Goal: Book appointment/travel/reservation

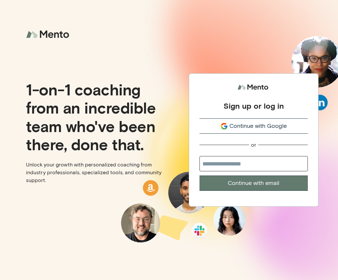
click at [224, 158] on input "email" at bounding box center [253, 163] width 108 height 15
type input "**********"
click at [199, 175] on button "Continue with email" at bounding box center [253, 182] width 108 height 15
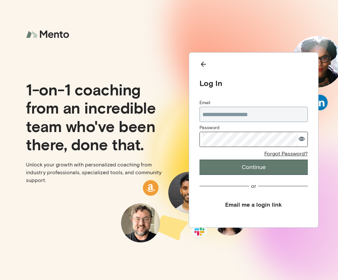
click at [237, 166] on button "Continue" at bounding box center [253, 166] width 108 height 15
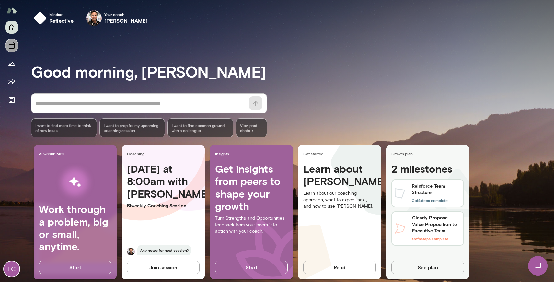
click at [12, 49] on button "Sessions" at bounding box center [11, 45] width 13 height 13
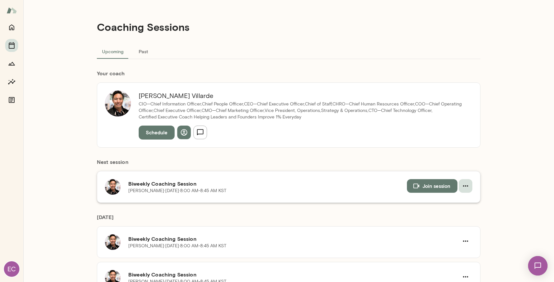
click at [337, 185] on icon "button" at bounding box center [466, 186] width 8 height 8
click at [337, 210] on span "Cancel" at bounding box center [454, 213] width 28 height 8
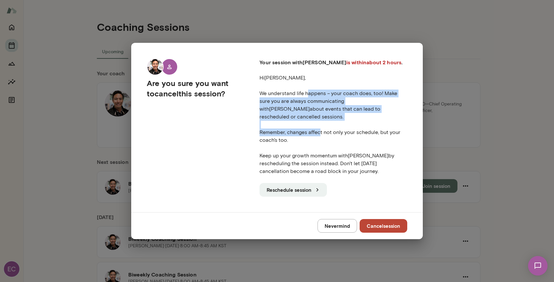
drag, startPoint x: 309, startPoint y: 96, endPoint x: 319, endPoint y: 128, distance: 33.9
click at [319, 128] on p "We understand life happens – your coach does, too! Make sure you are always com…" at bounding box center [334, 116] width 148 height 54
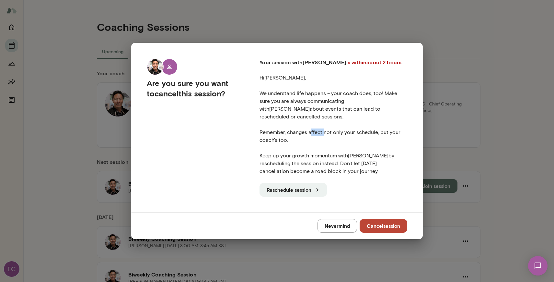
click at [319, 128] on p "We understand life happens – your coach does, too! Make sure you are always com…" at bounding box center [334, 116] width 148 height 54
click at [313, 110] on p "We understand life happens – your coach does, too! Make sure you are always com…" at bounding box center [334, 116] width 148 height 54
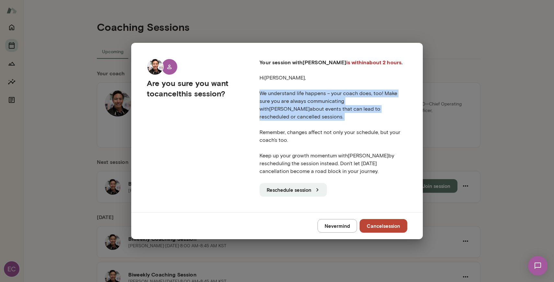
click at [313, 110] on p "We understand life happens – your coach does, too! Make sure you are always com…" at bounding box center [334, 116] width 148 height 54
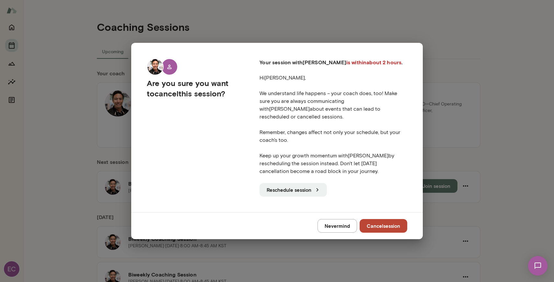
click at [304, 153] on p "Keep up your growth momentum with [PERSON_NAME] by rescheduling the session ins…" at bounding box center [334, 163] width 148 height 23
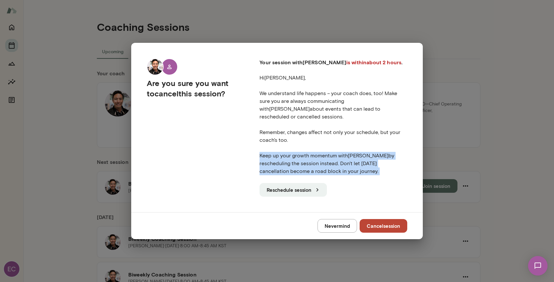
click at [304, 153] on p "Keep up your growth momentum with [PERSON_NAME] by rescheduling the session ins…" at bounding box center [334, 163] width 148 height 23
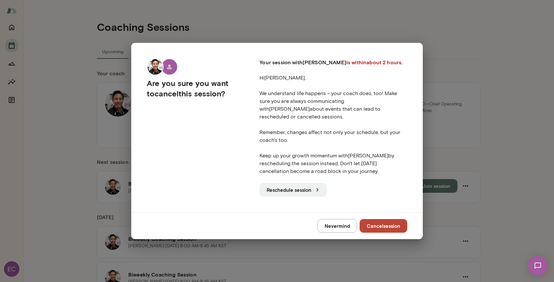
click at [337, 193] on div "Are you sure you want to cancel this session? Your session with [PERSON_NAME] i…" at bounding box center [277, 127] width 292 height 169
click at [337, 219] on button "Cancel session" at bounding box center [384, 226] width 48 height 14
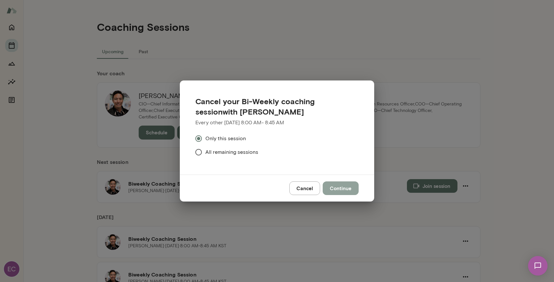
click at [334, 187] on button "Continue" at bounding box center [341, 188] width 36 height 14
